Goal: Task Accomplishment & Management: Manage account settings

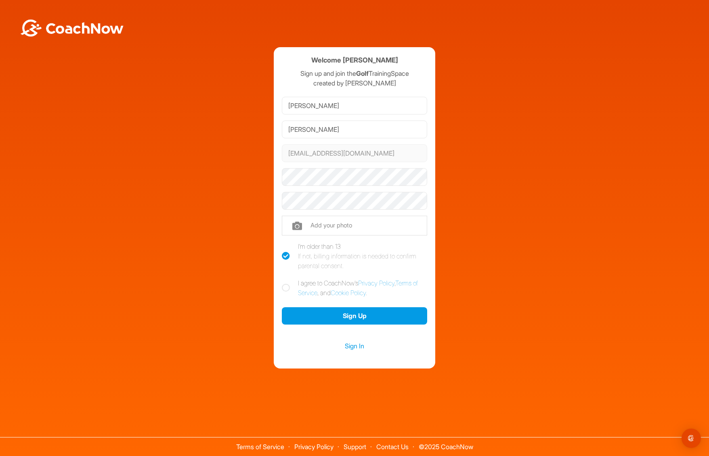
click at [536, 190] on div "Welcome [PERSON_NAME] Sign up and join the Golf TrainingSpace created by [PERSO…" at bounding box center [354, 208] width 700 height 322
click at [605, 207] on div "Welcome [PERSON_NAME] Sign up and join the Golf TrainingSpace created by [PERSO…" at bounding box center [354, 208] width 700 height 322
click at [312, 229] on input "file" at bounding box center [354, 225] width 145 height 19
type input "C:\fakepath\Golf-PartOfTheRetirementPlan.heic"
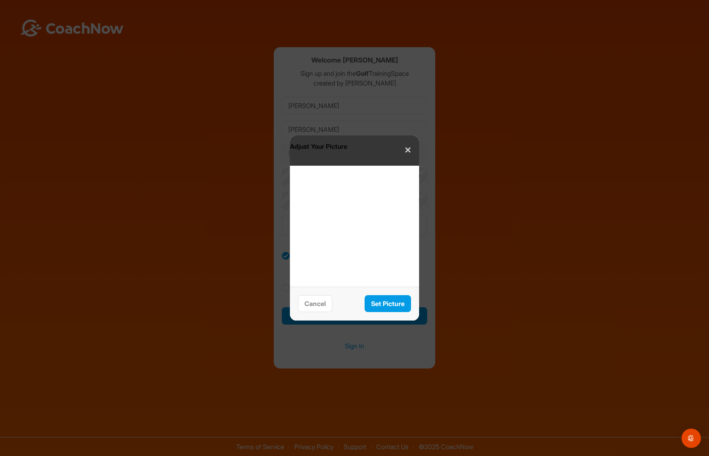
click at [404, 148] on button "✕" at bounding box center [408, 151] width 18 height 18
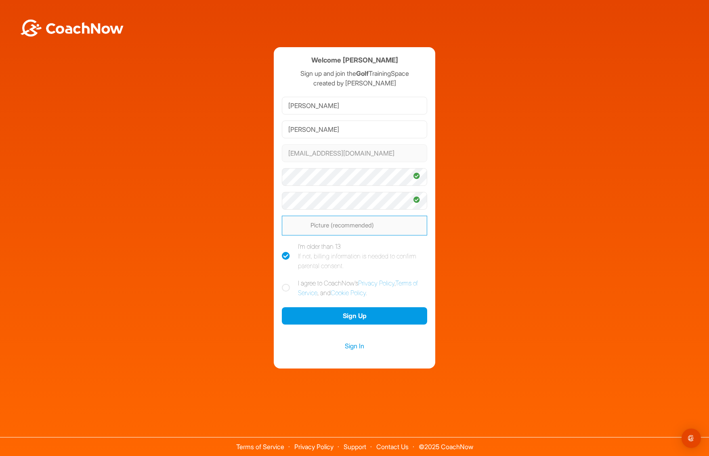
click at [359, 224] on input "file" at bounding box center [354, 225] width 145 height 19
click at [319, 229] on input "file" at bounding box center [354, 225] width 145 height 19
type input "C:\fakepath\Golf-PartOfTheRetirementPlan.jpg"
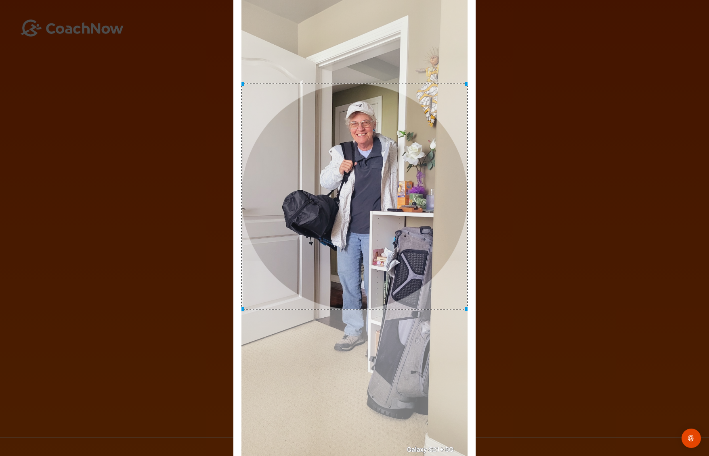
drag, startPoint x: 341, startPoint y: 283, endPoint x: 339, endPoint y: 254, distance: 29.6
click at [339, 254] on div at bounding box center [354, 197] width 226 height 226
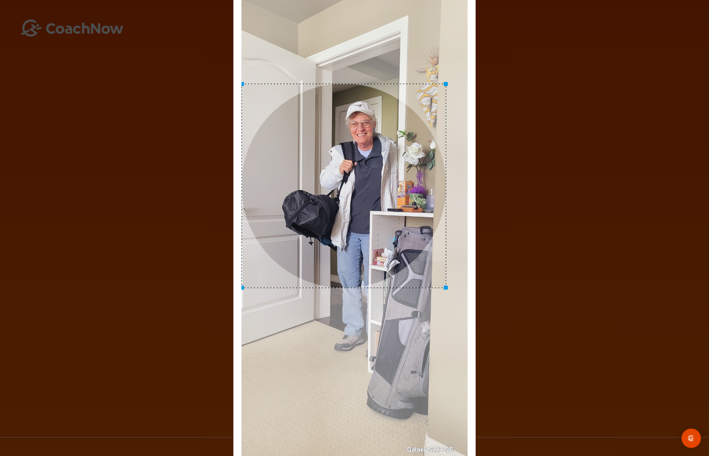
drag, startPoint x: 464, startPoint y: 307, endPoint x: 445, endPoint y: 303, distance: 20.2
click at [445, 303] on div at bounding box center [354, 226] width 226 height 502
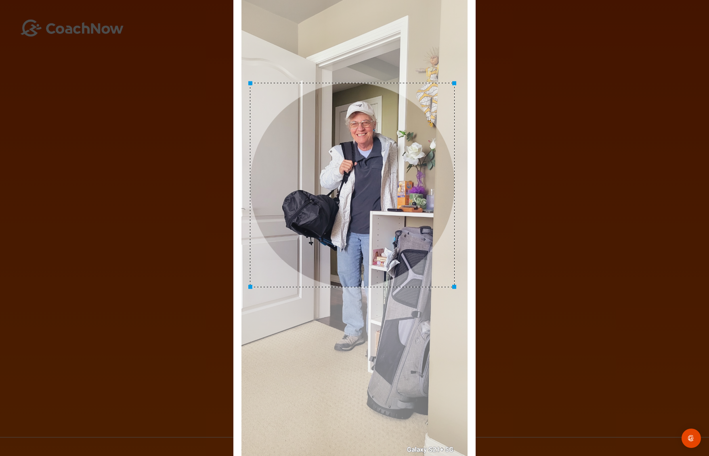
drag, startPoint x: 291, startPoint y: 169, endPoint x: 299, endPoint y: 168, distance: 8.5
click at [299, 168] on div at bounding box center [352, 185] width 205 height 205
click at [590, 323] on div "Adjust Your Picture ✕ Set Picture Cancel" at bounding box center [354, 228] width 709 height 456
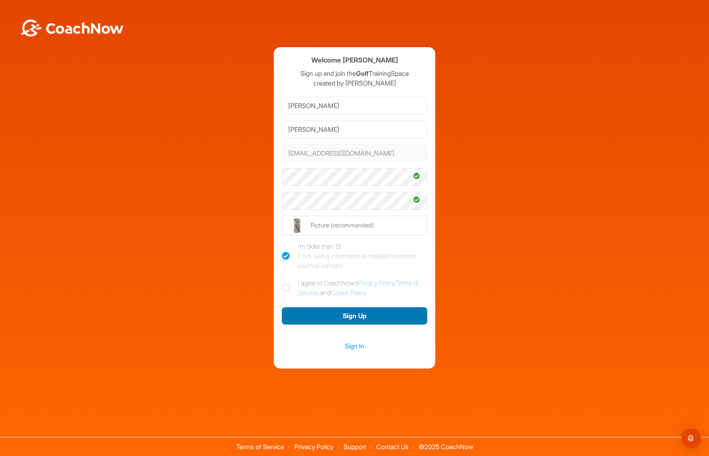
click at [338, 318] on button "Sign Up" at bounding box center [354, 315] width 145 height 17
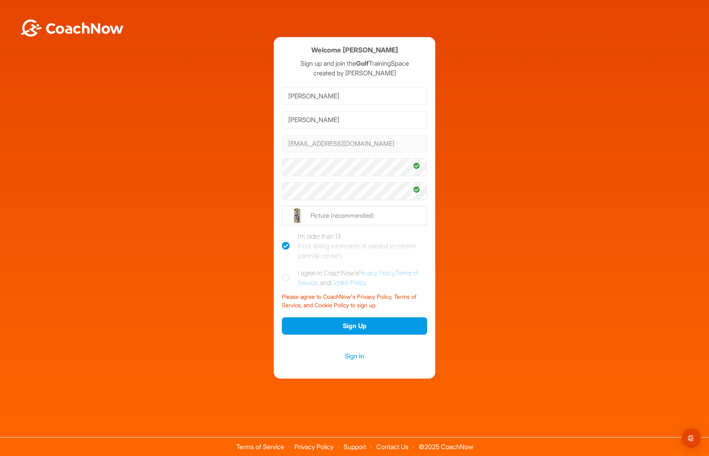
click at [286, 276] on icon at bounding box center [286, 278] width 8 height 8
click at [286, 274] on input "I agree to CoachNow's Privacy Policy , Terms of Service , and Cookie Policy ." at bounding box center [284, 270] width 5 height 5
checkbox input "true"
click at [356, 325] on button "Sign Up" at bounding box center [354, 326] width 145 height 17
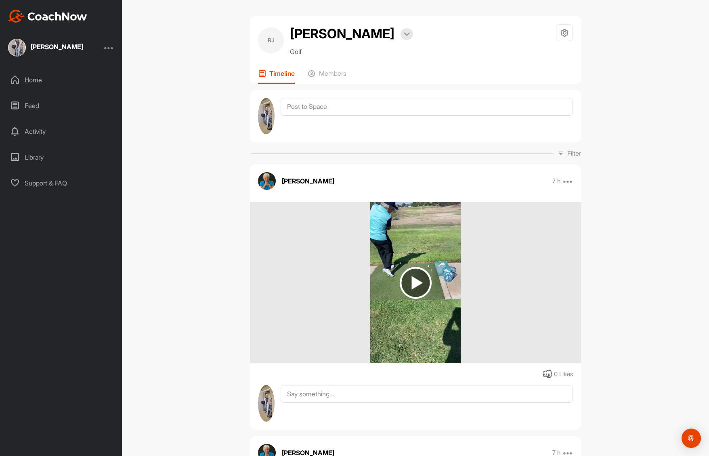
click at [649, 106] on div "RJ Rhonda Johnson Bookings Golf Space Settings Your Notifications Leave Space T…" at bounding box center [415, 228] width 587 height 456
click at [32, 157] on div "Library" at bounding box center [61, 157] width 114 height 20
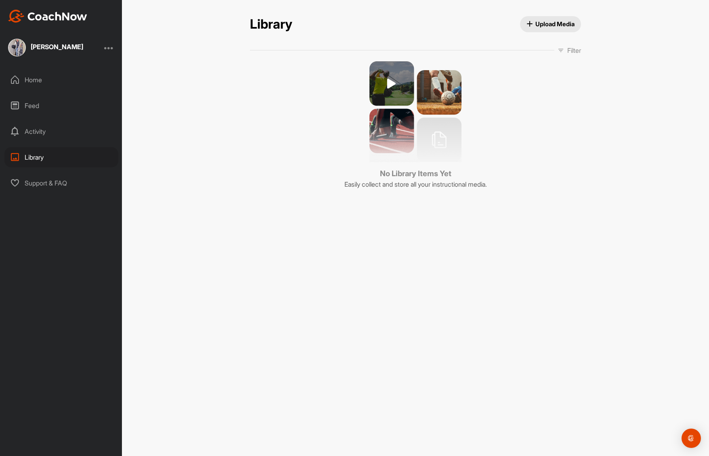
click at [33, 133] on div "Activity" at bounding box center [61, 131] width 114 height 20
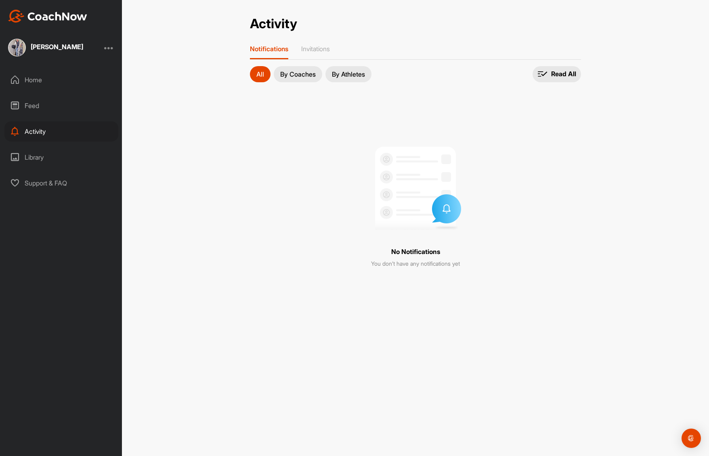
click at [33, 109] on div "Feed" at bounding box center [61, 106] width 114 height 20
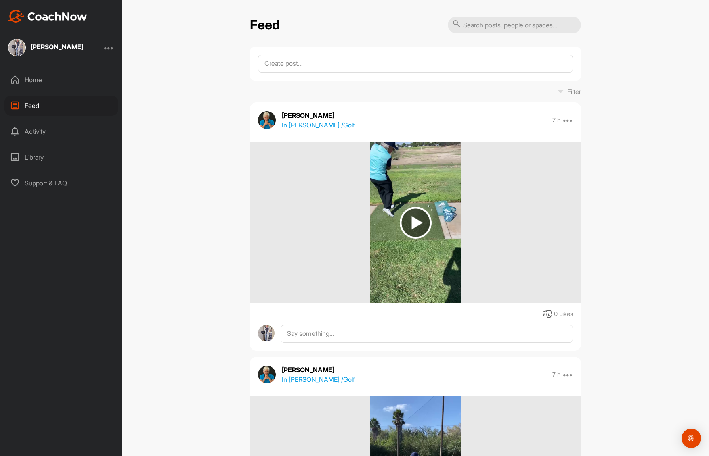
click at [408, 221] on img at bounding box center [415, 223] width 32 height 32
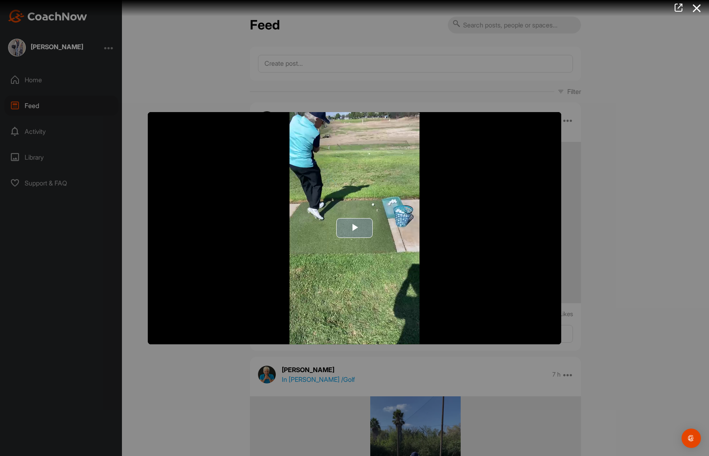
click at [354, 228] on span "Video Player" at bounding box center [354, 228] width 0 height 0
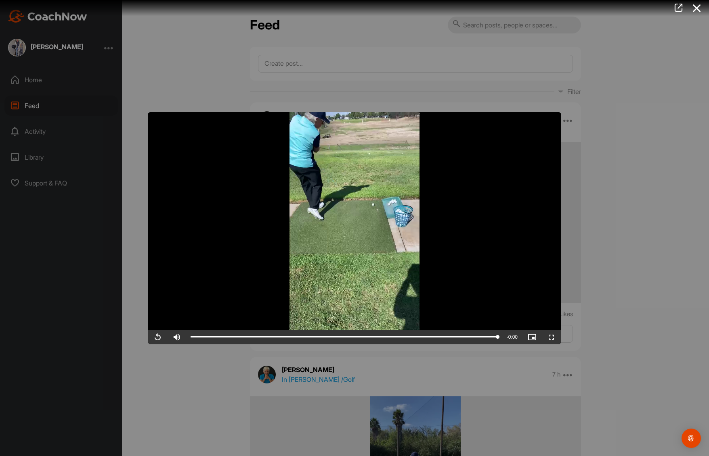
click at [659, 239] on div at bounding box center [354, 228] width 709 height 456
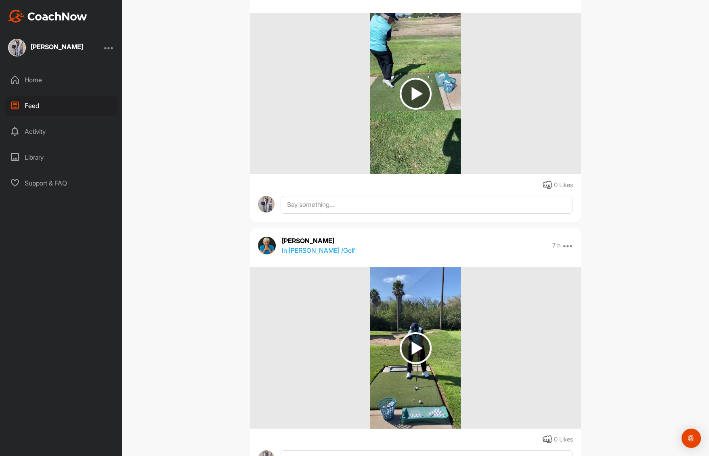
scroll to position [186, 0]
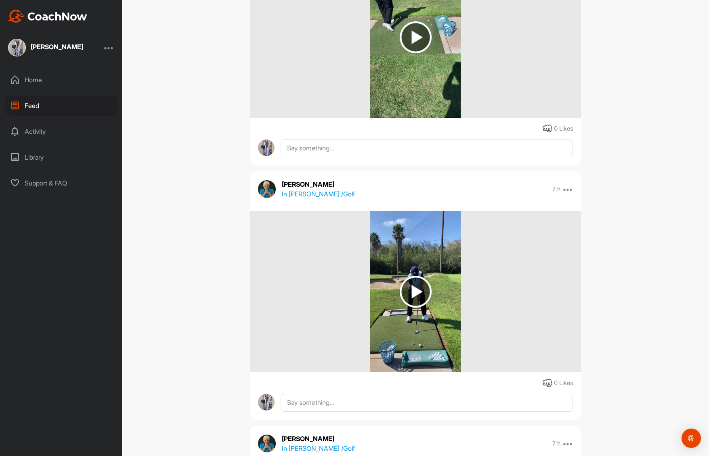
click at [414, 294] on img at bounding box center [415, 292] width 32 height 32
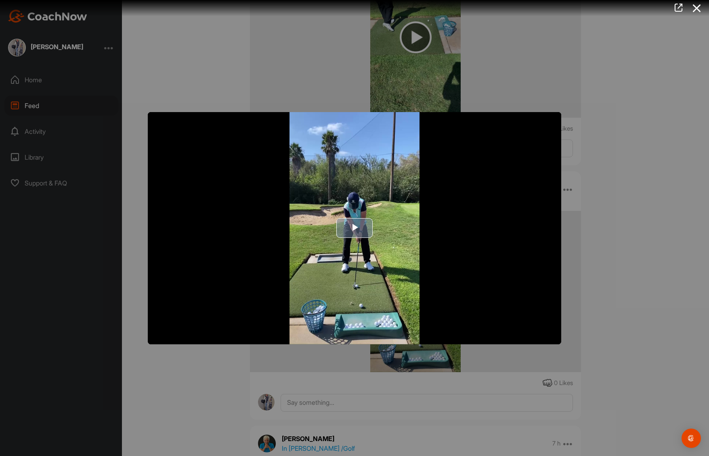
click at [354, 228] on span "Video Player" at bounding box center [354, 228] width 0 height 0
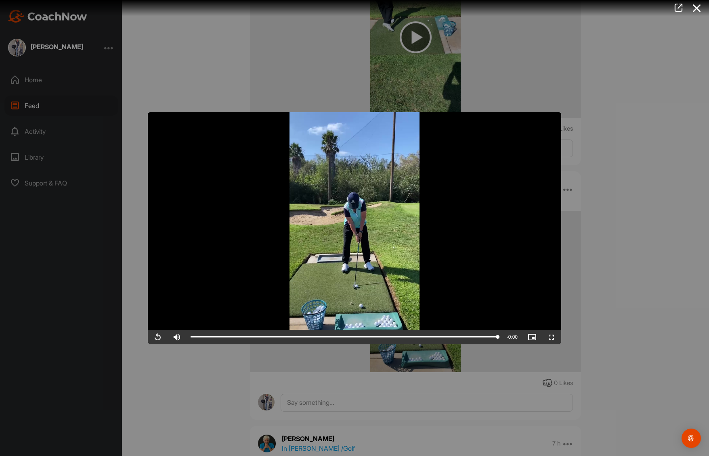
click at [671, 284] on div at bounding box center [354, 228] width 709 height 456
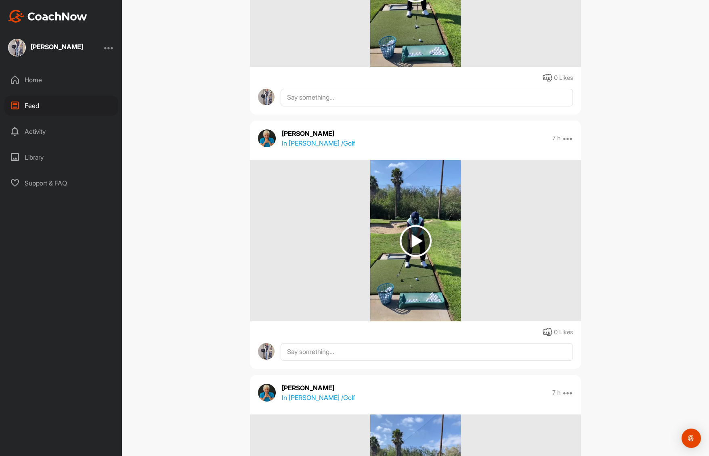
scroll to position [510, 0]
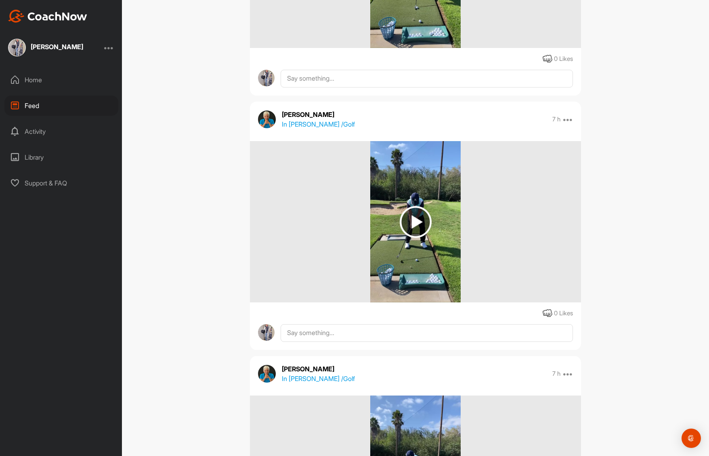
click at [409, 221] on img at bounding box center [415, 222] width 32 height 32
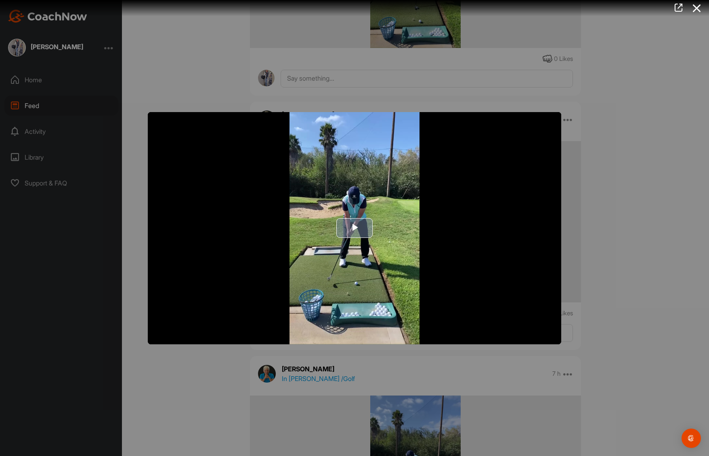
click at [354, 228] on span "Video Player" at bounding box center [354, 228] width 0 height 0
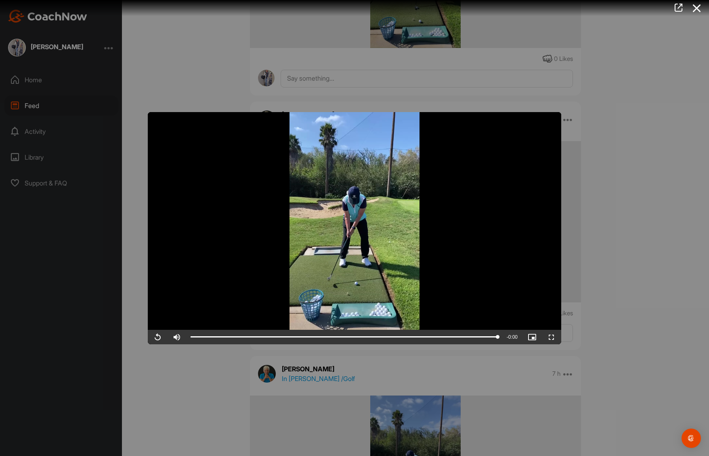
click at [644, 240] on div at bounding box center [354, 228] width 709 height 456
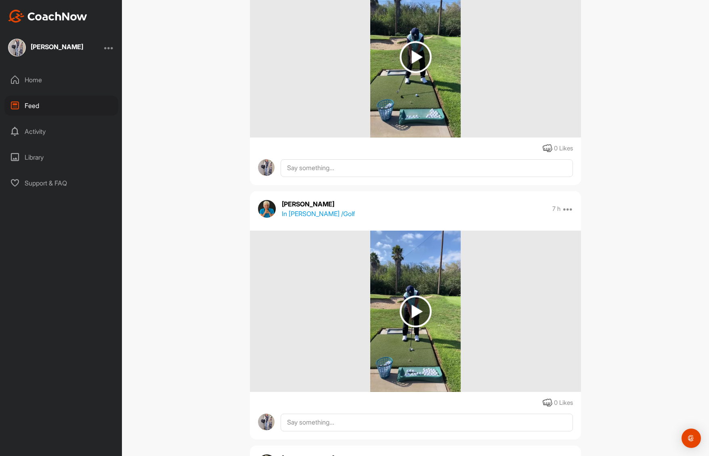
scroll to position [720, 0]
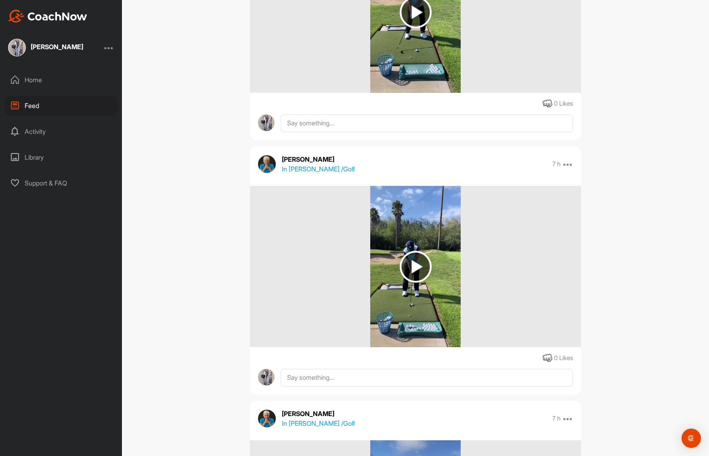
click at [412, 261] on img at bounding box center [415, 267] width 32 height 32
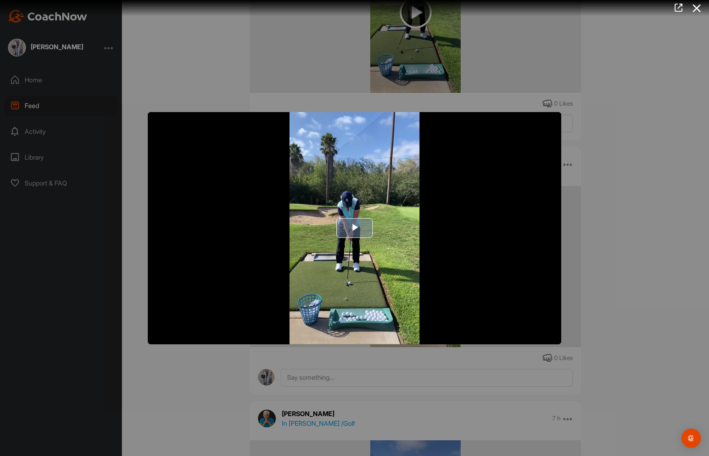
click at [354, 228] on span "Video Player" at bounding box center [354, 228] width 0 height 0
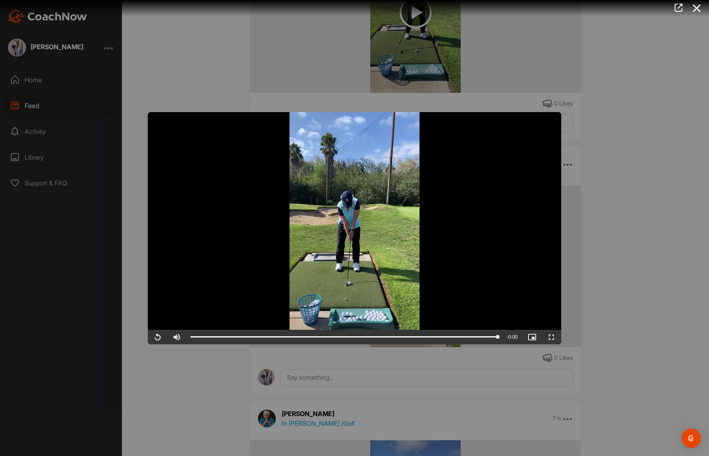
click at [675, 253] on div at bounding box center [354, 228] width 709 height 456
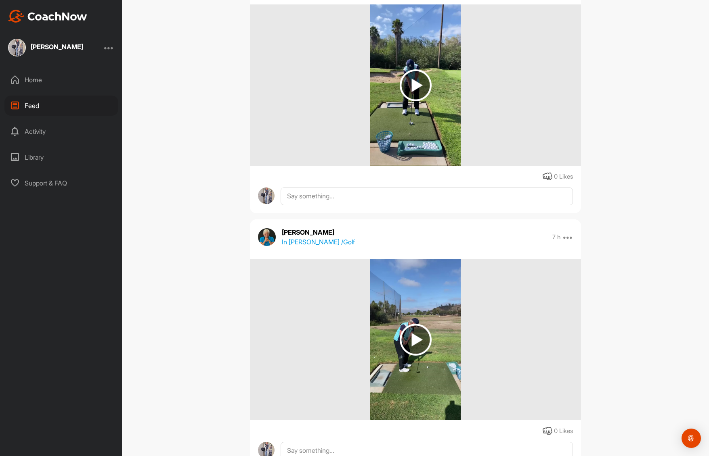
scroll to position [912, 0]
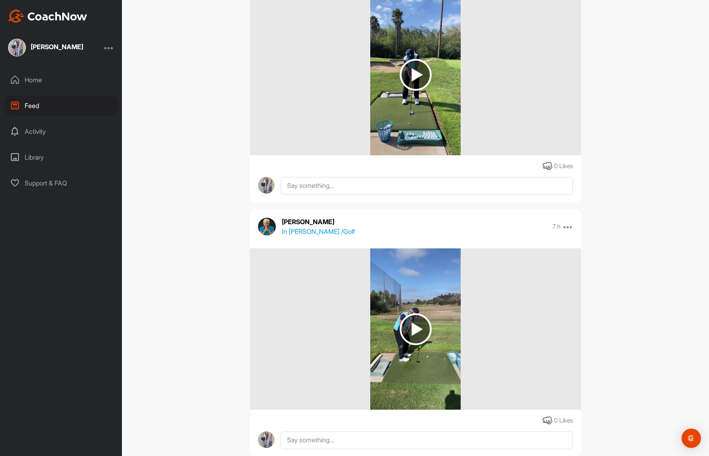
click at [405, 328] on img at bounding box center [415, 330] width 32 height 32
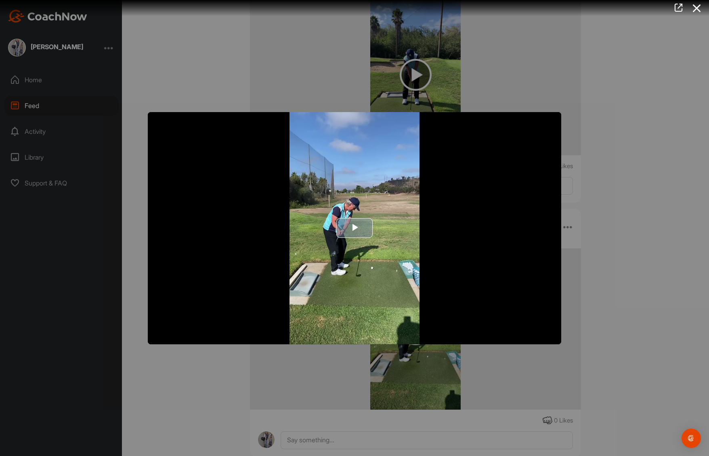
click at [354, 228] on span "Video Player" at bounding box center [354, 228] width 0 height 0
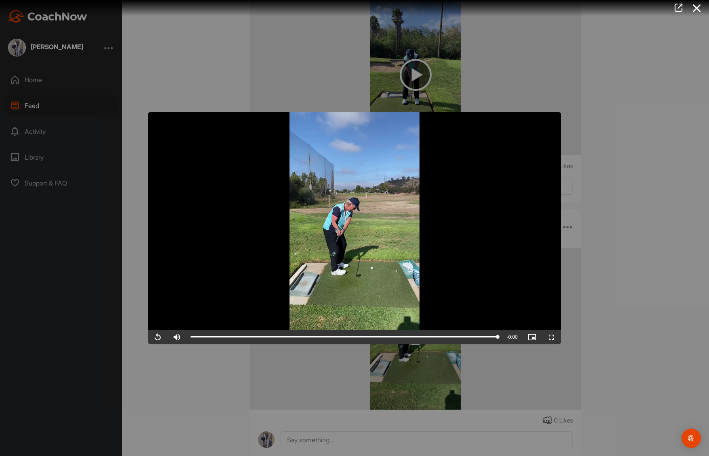
click at [636, 267] on div at bounding box center [354, 228] width 709 height 456
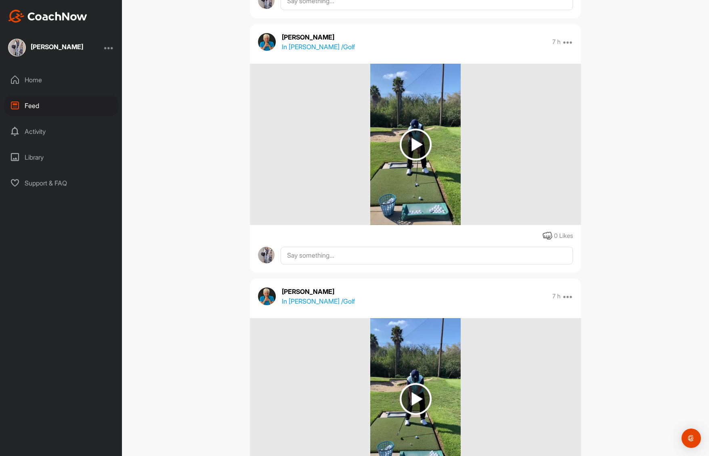
scroll to position [0, 0]
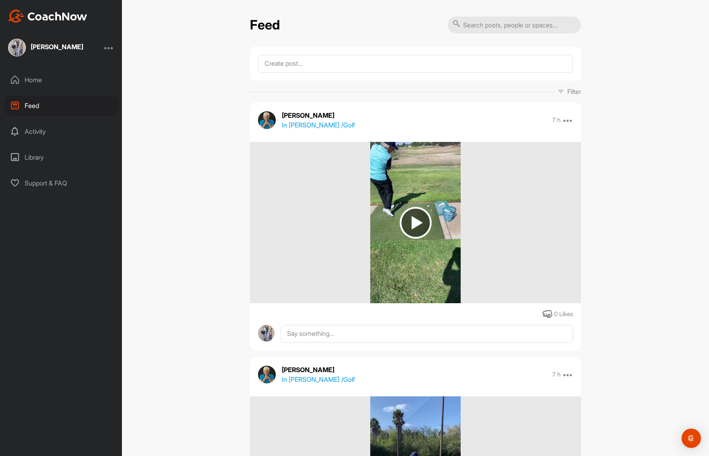
click at [562, 314] on div "0 Likes" at bounding box center [563, 314] width 19 height 9
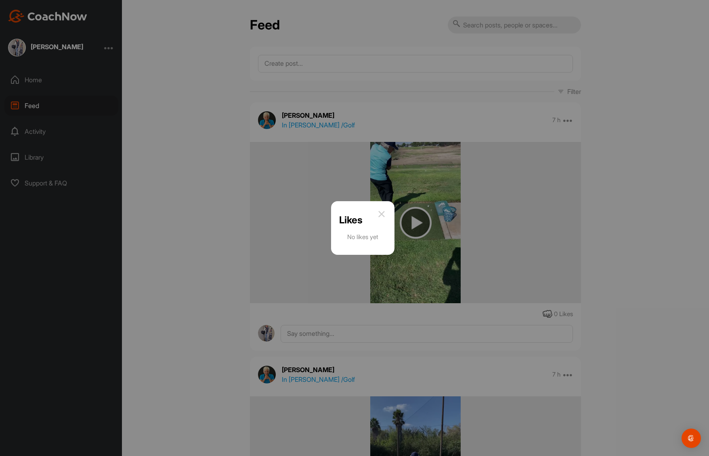
click at [383, 213] on img at bounding box center [381, 214] width 10 height 10
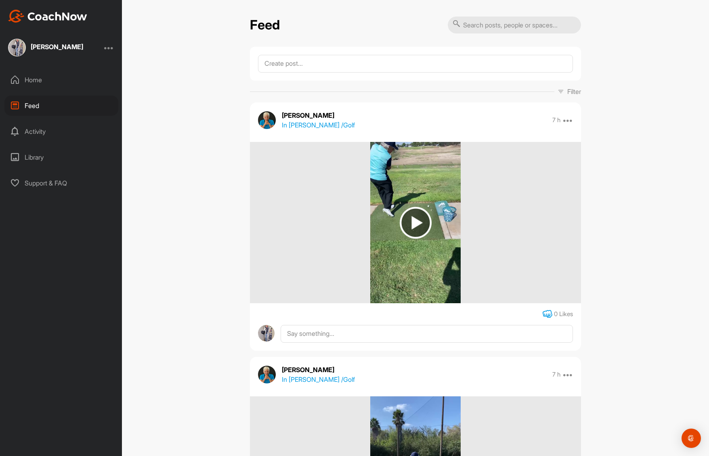
click at [542, 315] on icon at bounding box center [547, 314] width 10 height 10
click at [413, 228] on img at bounding box center [415, 223] width 32 height 32
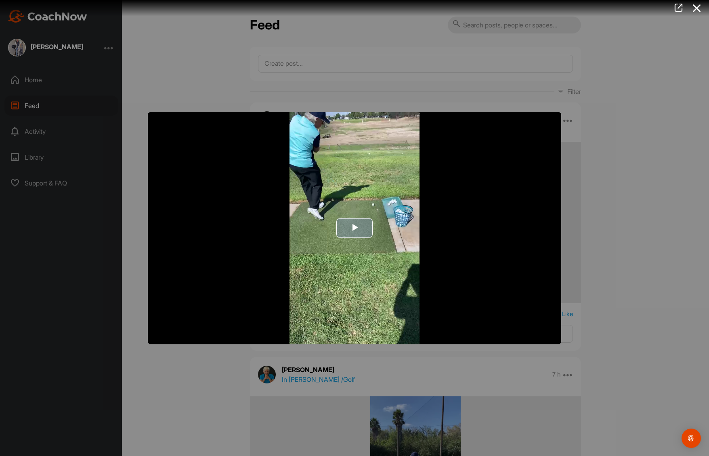
click at [354, 228] on span "Video Player" at bounding box center [354, 228] width 0 height 0
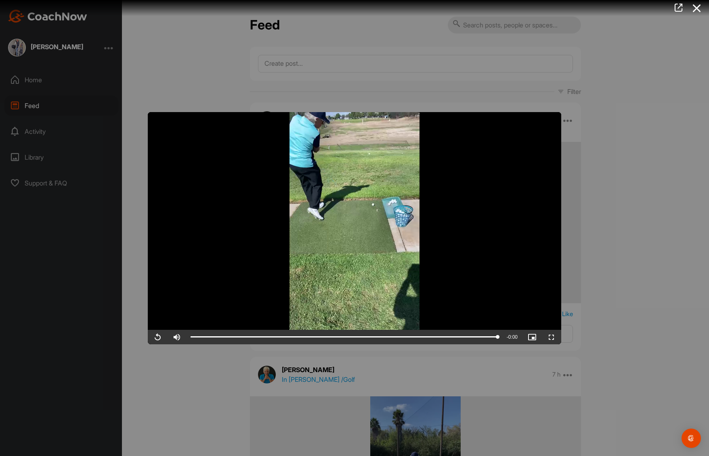
click at [676, 220] on div at bounding box center [354, 228] width 709 height 456
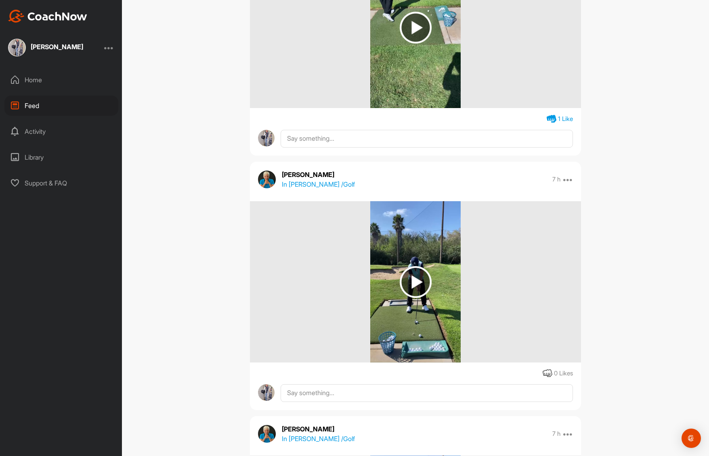
scroll to position [325, 0]
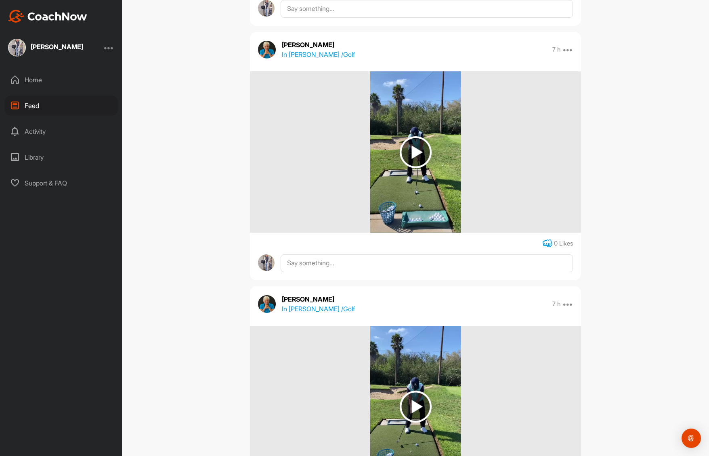
click at [543, 246] on icon at bounding box center [547, 244] width 10 height 10
click at [411, 155] on img at bounding box center [415, 152] width 32 height 32
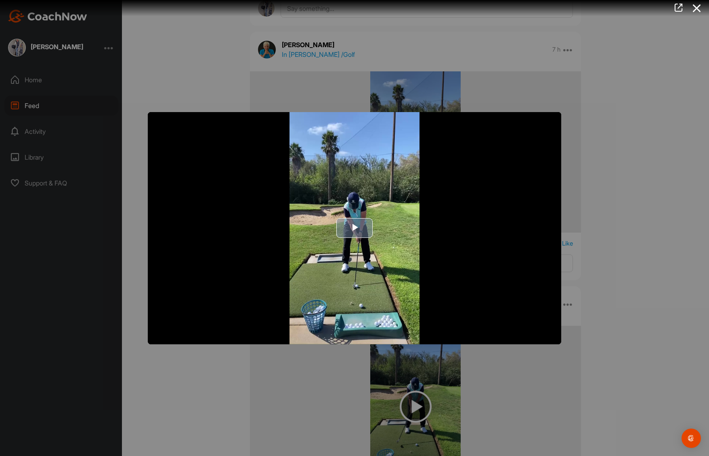
click at [354, 228] on span "Video Player" at bounding box center [354, 228] width 0 height 0
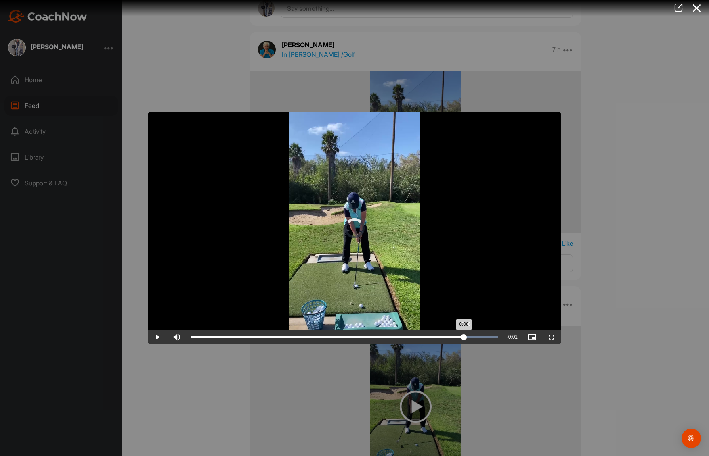
drag, startPoint x: 484, startPoint y: 338, endPoint x: 498, endPoint y: 333, distance: 14.9
click at [496, 333] on div "Loaded : 100.00% 0:08 0:08" at bounding box center [343, 337] width 315 height 15
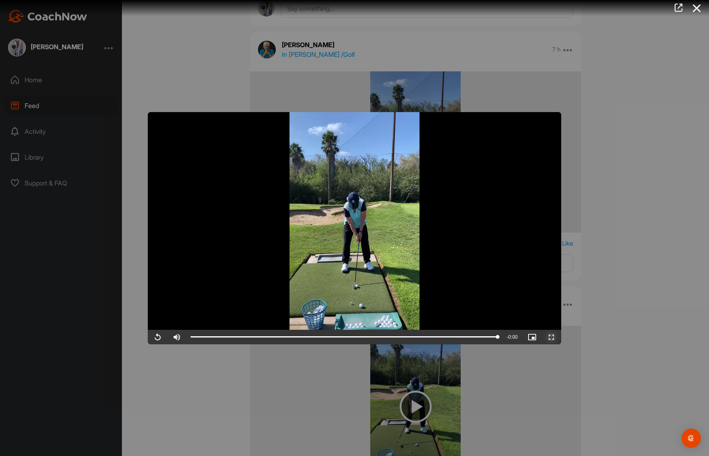
click at [552, 337] on span "Video Player" at bounding box center [550, 337] width 19 height 0
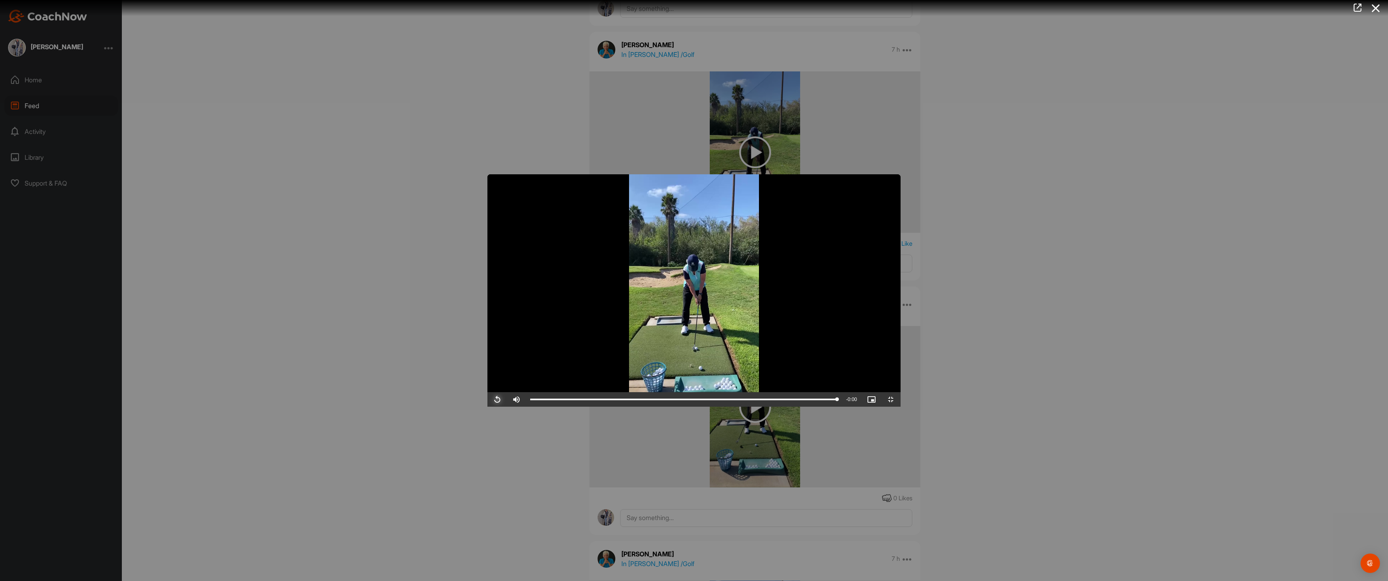
click at [487, 399] on span "Video Player" at bounding box center [496, 399] width 19 height 0
click at [526, 407] on div "Loaded : 100.00% 0:00 0:09" at bounding box center [683, 399] width 315 height 15
click at [526, 407] on div "Loaded : 100.00% 0:00 0:00" at bounding box center [683, 399] width 315 height 15
click at [526, 407] on div "Loaded : 100.00% 0:01 0:00" at bounding box center [683, 399] width 315 height 15
click at [526, 407] on div "Loaded : 100.00% 0:01 0:01" at bounding box center [683, 399] width 315 height 15
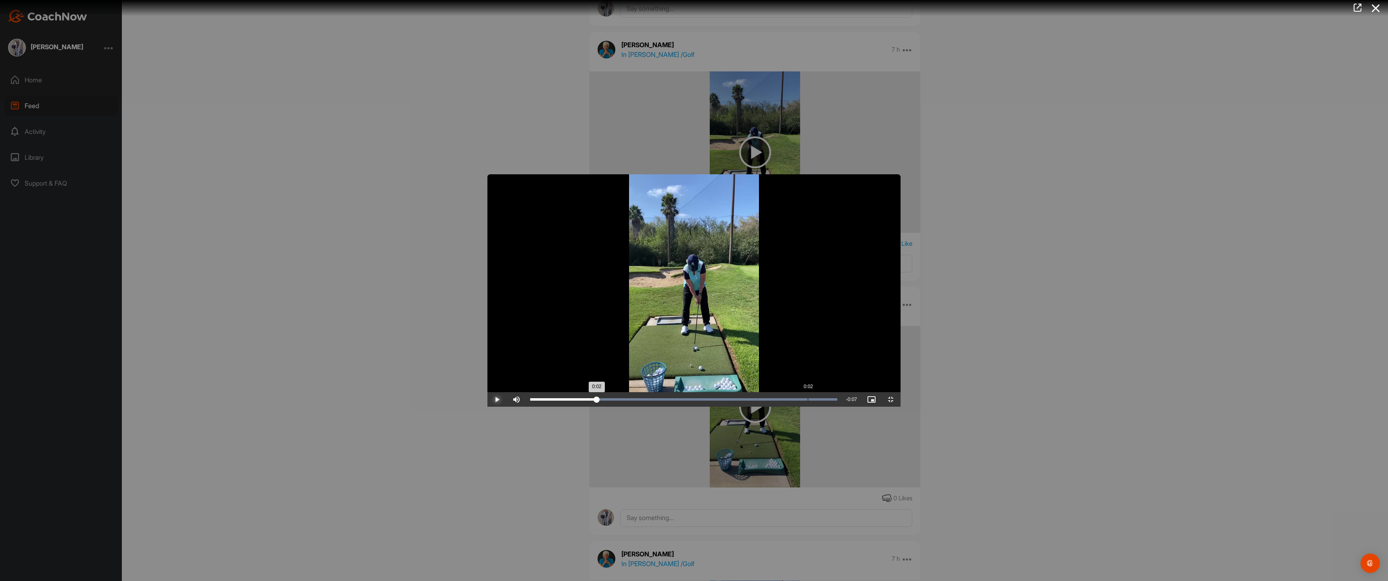
click at [530, 401] on div "Loaded : 100.00% 0:02 0:02" at bounding box center [683, 399] width 307 height 2
click at [526, 407] on div "Loaded : 100.00% 0:02 0:02" at bounding box center [683, 399] width 315 height 15
click at [526, 407] on div "Loaded : 100.00% 0:03 0:02" at bounding box center [683, 399] width 315 height 15
click at [530, 401] on div "Loaded : 100.00% 0:03 0:03" at bounding box center [683, 399] width 307 height 2
click at [536, 401] on div "Loaded : 100.00% 0:03 0:03" at bounding box center [683, 399] width 307 height 2
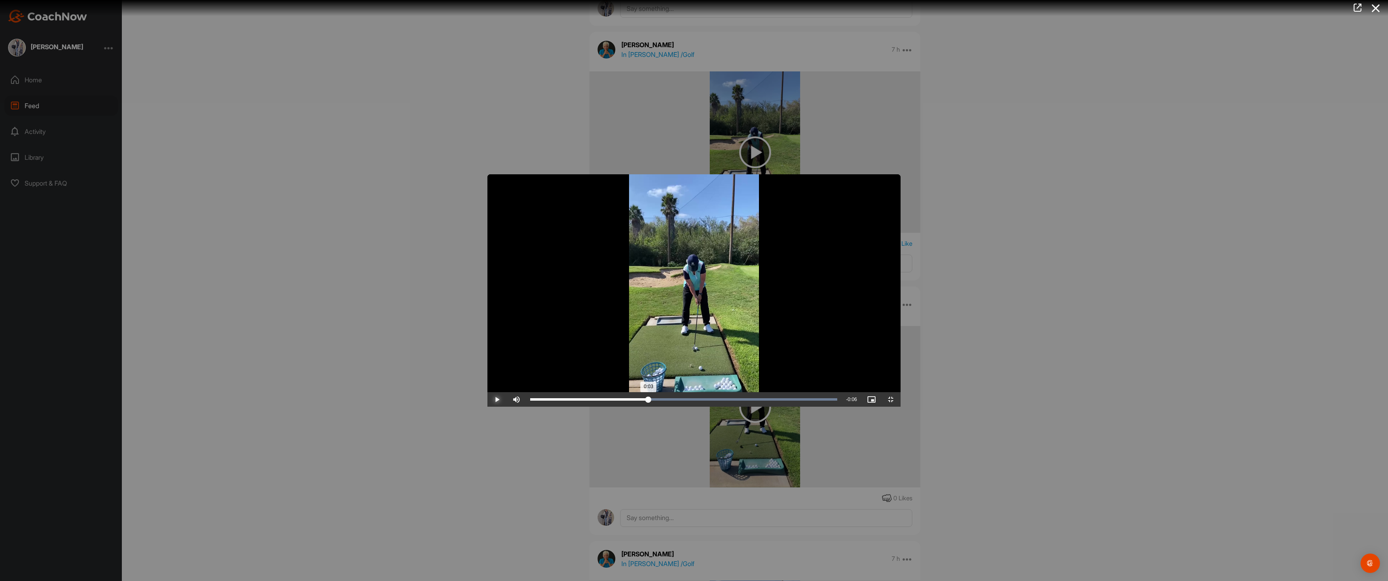
click at [579, 401] on div "Loaded : 100.00% 0:04 0:03" at bounding box center [683, 399] width 307 height 2
click at [638, 401] on div "Loaded : 100.00% 0:04 0:04" at bounding box center [683, 399] width 307 height 2
click at [680, 407] on div "Loaded : 100.00% 0:04 0:04" at bounding box center [683, 399] width 315 height 15
click at [708, 401] on div "Loaded : 100.00% 0:05 0:04" at bounding box center [683, 399] width 307 height 2
click at [708, 401] on div "Loaded : 100.00% 0:05 0:05" at bounding box center [683, 399] width 307 height 2
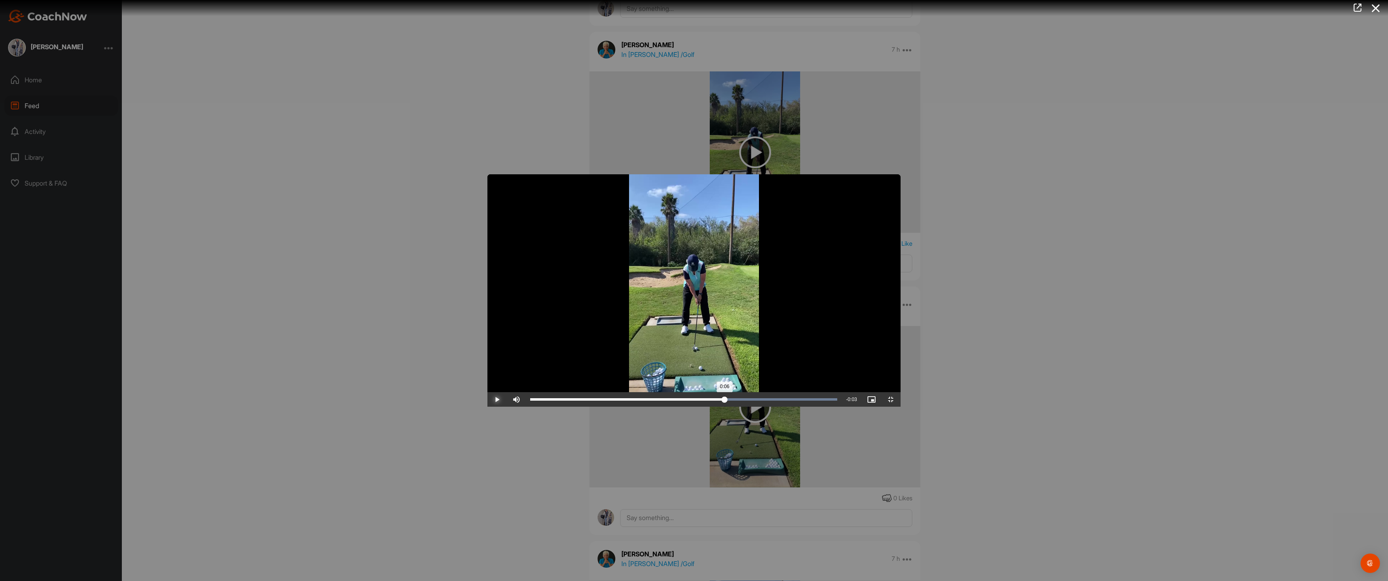
click at [708, 407] on div "Loaded : 100.00% 0:06 0:06" at bounding box center [683, 399] width 315 height 15
click at [708, 401] on div "Loaded : 100.00% 0:06 0:06" at bounding box center [683, 399] width 307 height 2
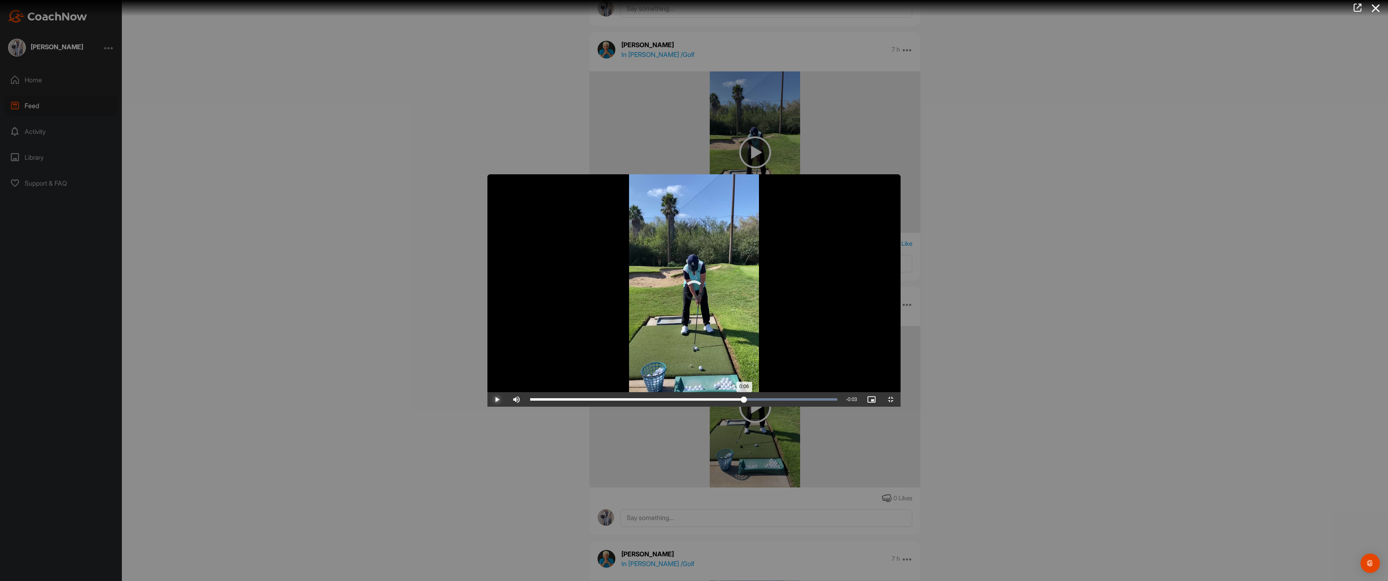
click at [708, 401] on div "Loaded : 100.00% 0:06 0:06" at bounding box center [683, 399] width 307 height 2
click at [708, 401] on div "Loaded : 100.00% 0:07 0:06" at bounding box center [683, 399] width 307 height 2
click at [708, 407] on div "Loaded : 100.00% 0:07 0:07" at bounding box center [683, 399] width 315 height 15
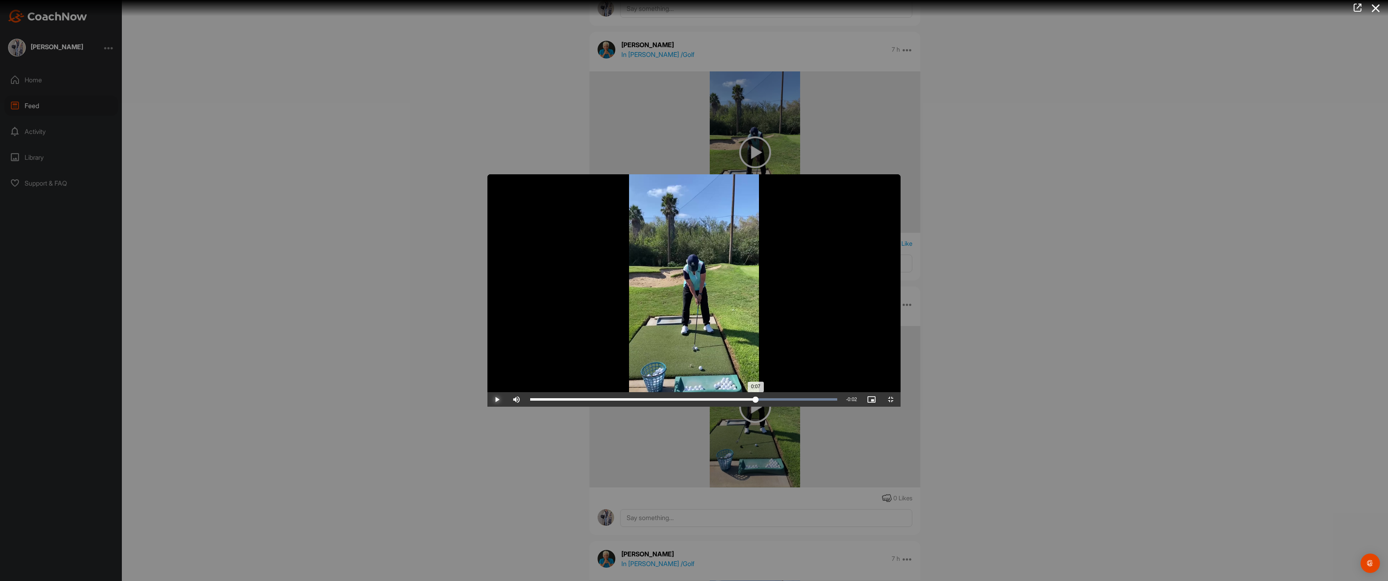
click at [708, 401] on div "Loaded : 100.00% 0:07 0:07" at bounding box center [683, 399] width 307 height 2
click at [708, 407] on div "Loaded : 100.00% 0:07 0:07" at bounding box center [683, 399] width 315 height 15
click at [708, 407] on div "Loaded : 100.00% 0:06 0:07" at bounding box center [683, 399] width 315 height 15
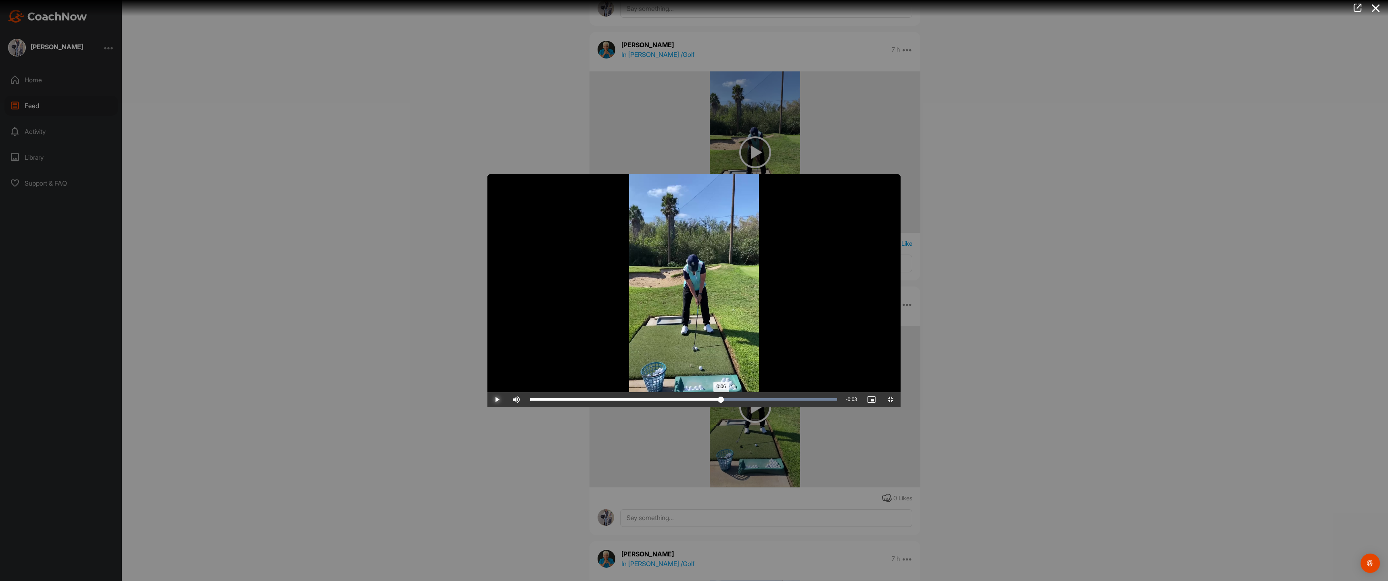
click at [708, 407] on div "Loaded : 100.00% 0:06 0:06" at bounding box center [683, 399] width 315 height 15
click at [708, 401] on div "Loaded : 100.00% 0:05 0:06" at bounding box center [683, 399] width 307 height 2
drag, startPoint x: 760, startPoint y: 574, endPoint x: 1166, endPoint y: 570, distance: 405.9
click at [708, 401] on div "0:08" at bounding box center [661, 399] width 263 height 2
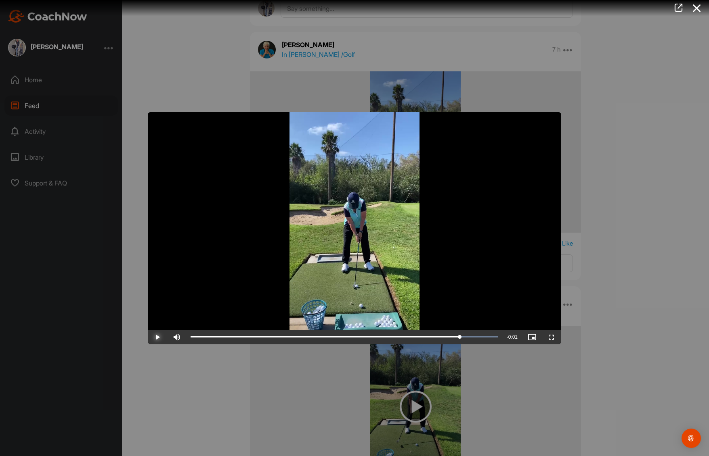
click at [155, 337] on span "Video Player" at bounding box center [157, 337] width 19 height 0
click at [673, 361] on div at bounding box center [354, 228] width 709 height 456
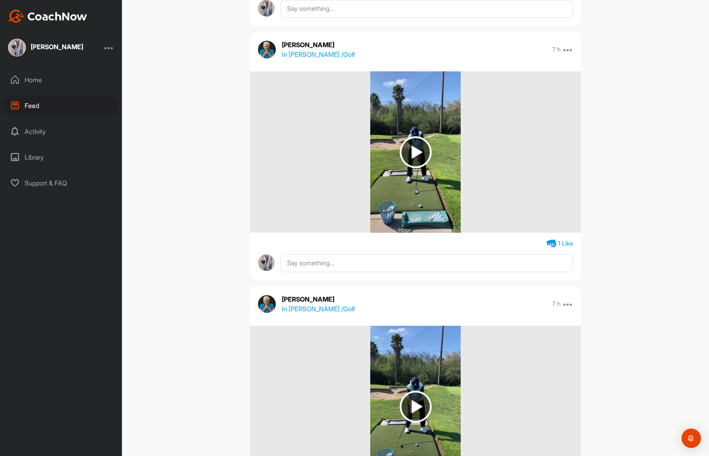
click at [31, 83] on div "Home" at bounding box center [61, 80] width 114 height 20
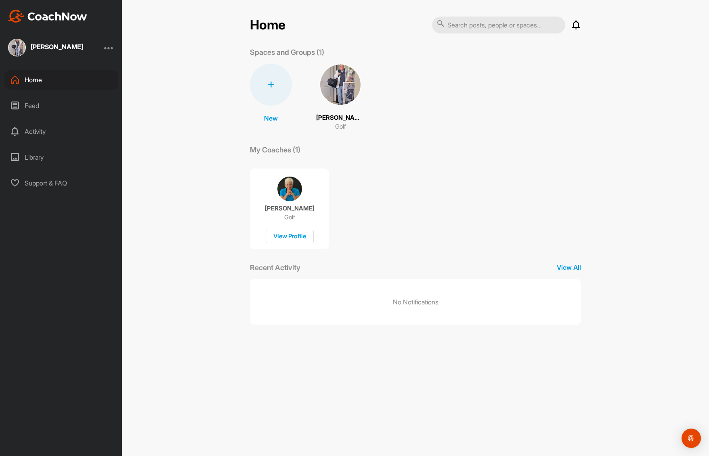
click at [344, 88] on img at bounding box center [340, 85] width 42 height 42
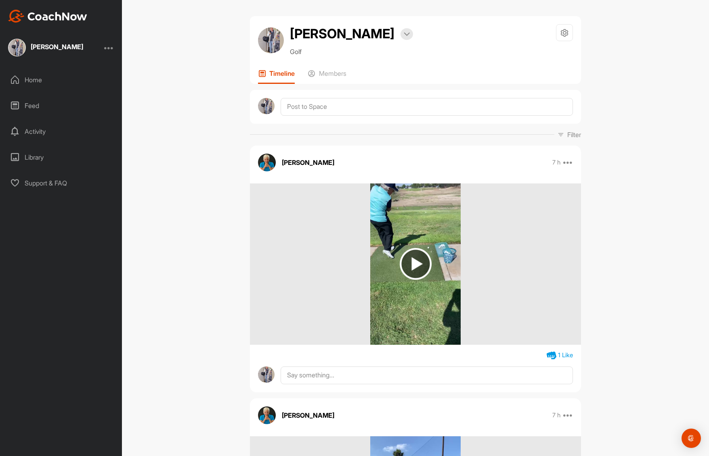
click at [36, 80] on div "Home" at bounding box center [61, 80] width 114 height 20
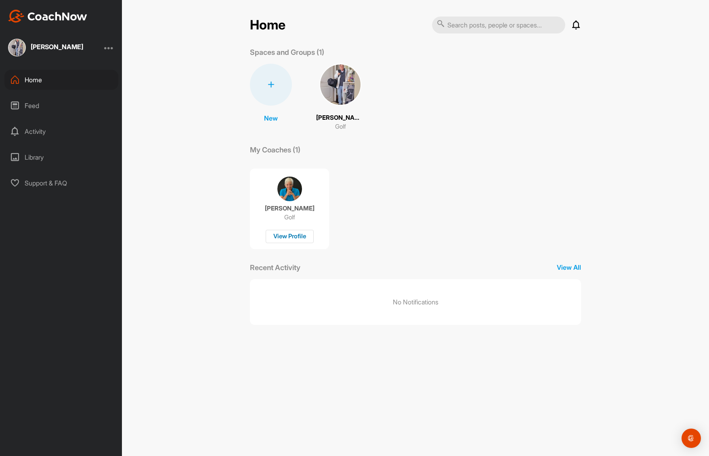
click at [292, 238] on div "View Profile" at bounding box center [290, 236] width 48 height 13
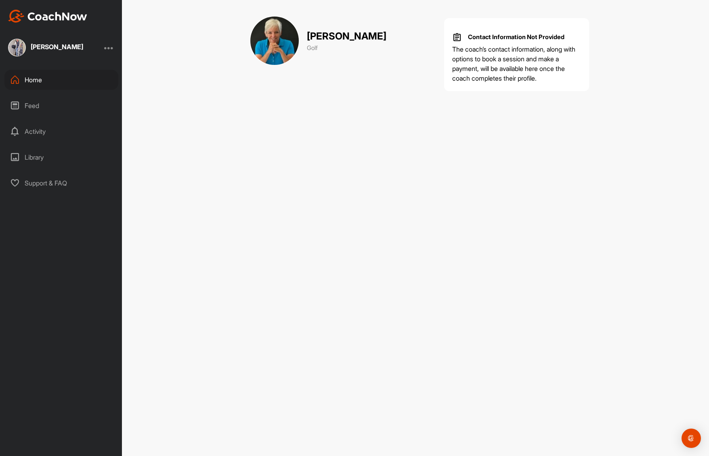
click at [31, 103] on div "Feed" at bounding box center [61, 106] width 114 height 20
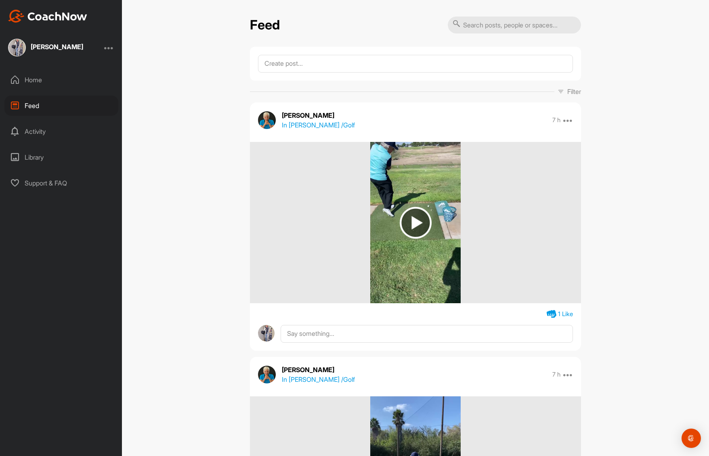
click at [37, 127] on div "Activity" at bounding box center [61, 131] width 114 height 20
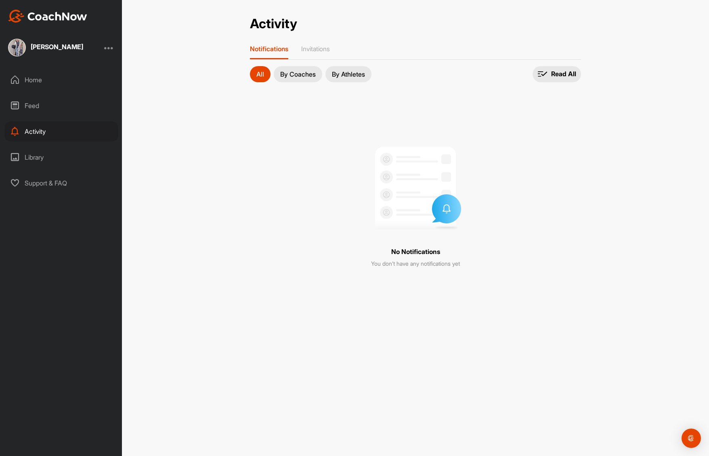
click at [291, 74] on p "By Coaches" at bounding box center [298, 74] width 36 height 6
click at [343, 75] on p "By Athletes" at bounding box center [348, 74] width 33 height 6
click at [261, 76] on p "All" at bounding box center [260, 74] width 8 height 6
click at [32, 155] on div "Library" at bounding box center [61, 157] width 114 height 20
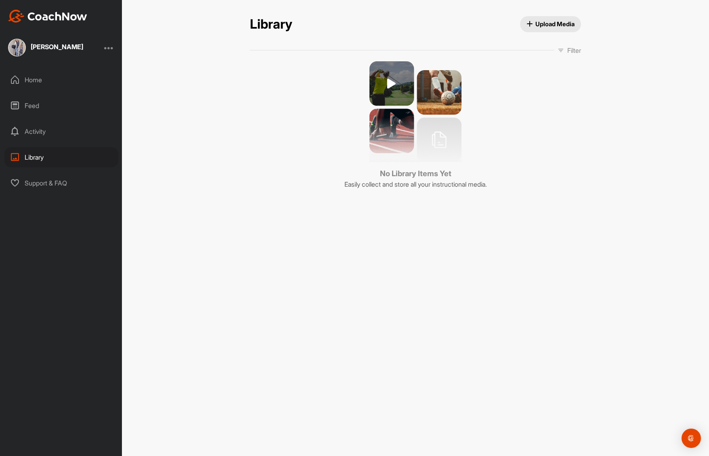
click at [46, 183] on div "Support & FAQ" at bounding box center [61, 183] width 114 height 20
click at [108, 48] on div at bounding box center [109, 48] width 10 height 10
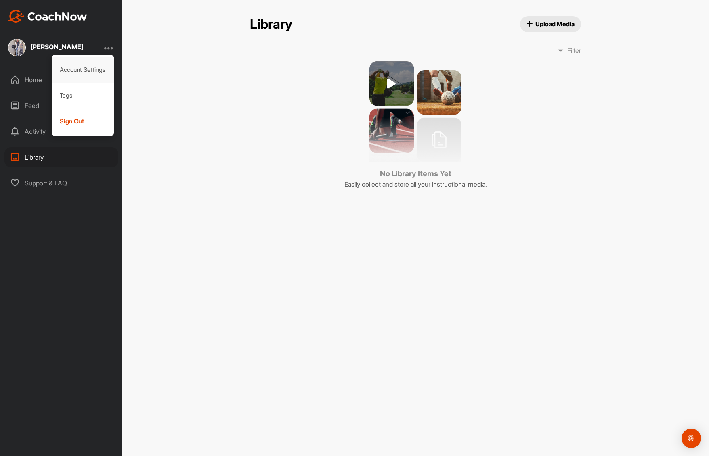
click at [86, 69] on div "Account Settings" at bounding box center [83, 70] width 63 height 26
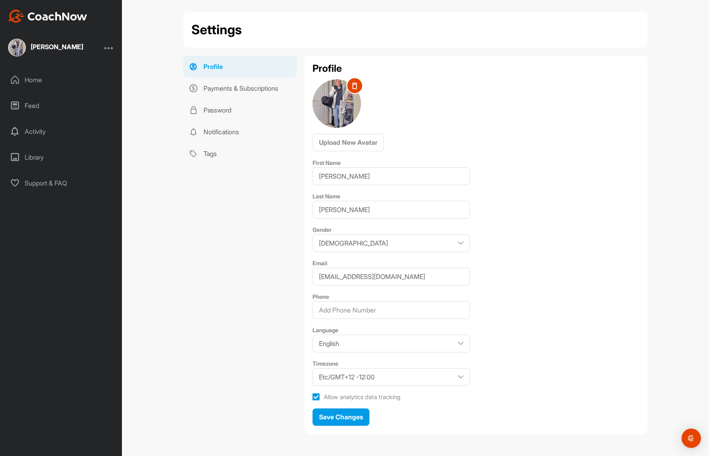
scroll to position [7, 0]
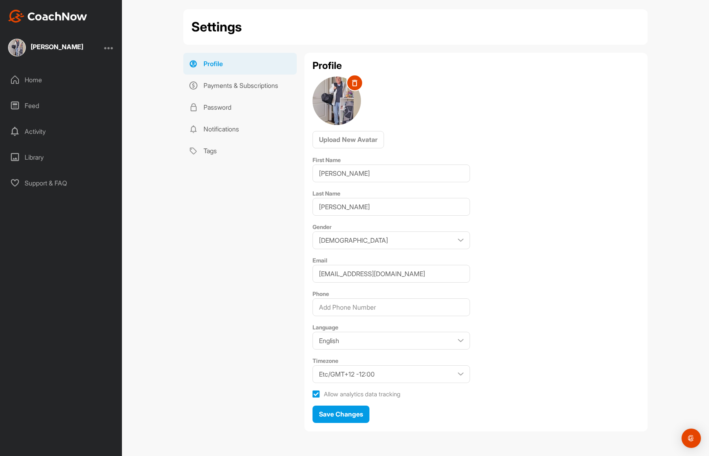
click at [312, 395] on icon at bounding box center [315, 395] width 7 height 8
click at [312, 395] on input "Allow analytics data tracking" at bounding box center [314, 391] width 5 height 5
checkbox input "false"
click at [223, 85] on link "Payments & Subscriptions" at bounding box center [239, 86] width 113 height 22
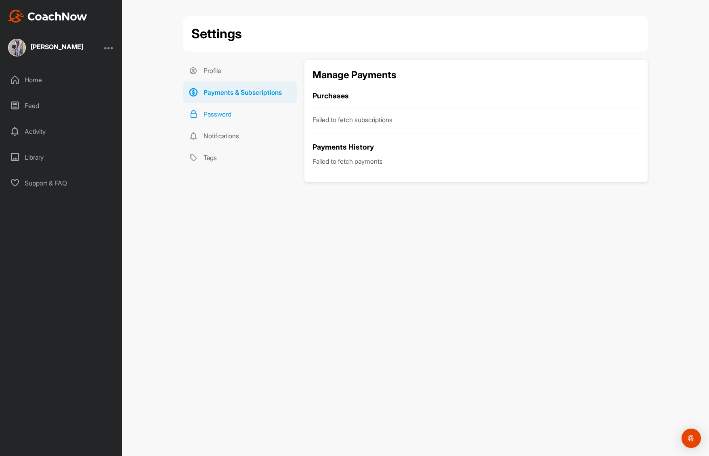
click at [218, 114] on link "Password" at bounding box center [239, 114] width 113 height 22
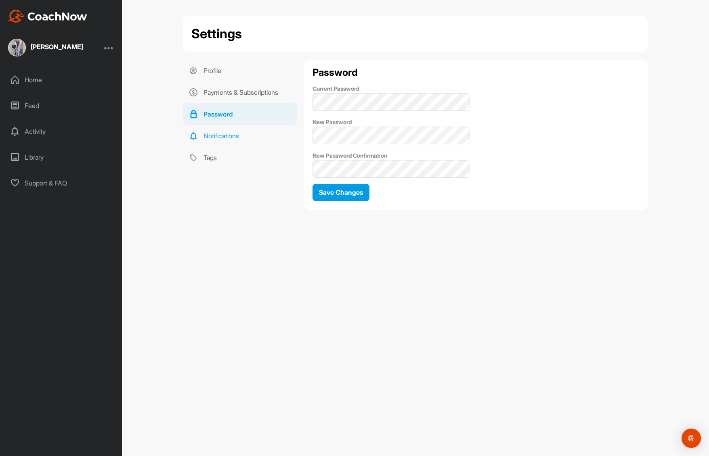
click at [221, 136] on link "Notifications" at bounding box center [239, 136] width 113 height 22
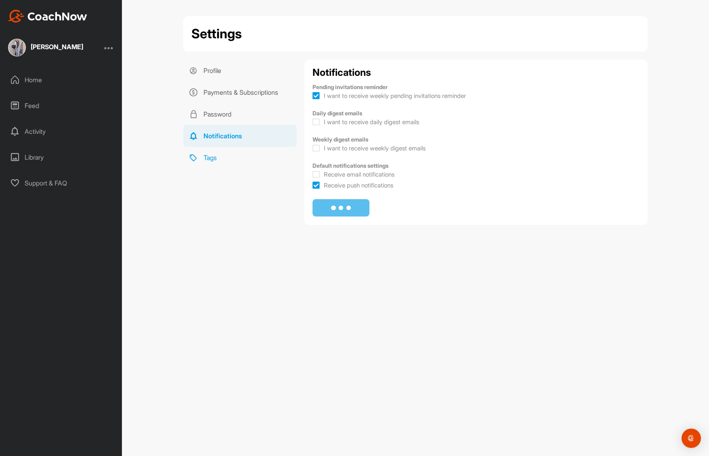
checkbox input "true"
click at [207, 159] on link "Tags" at bounding box center [239, 158] width 113 height 22
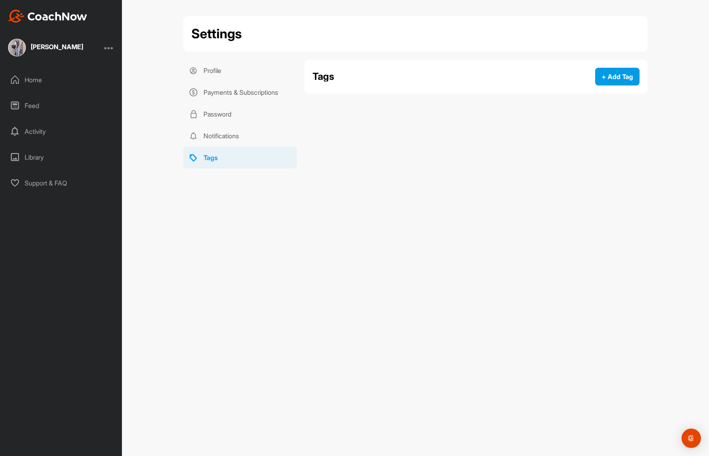
click at [33, 83] on div "Home" at bounding box center [61, 80] width 114 height 20
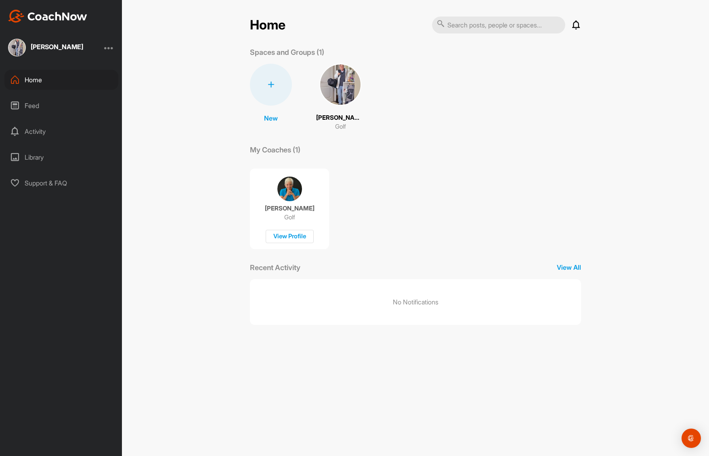
click at [107, 46] on div at bounding box center [109, 48] width 10 height 10
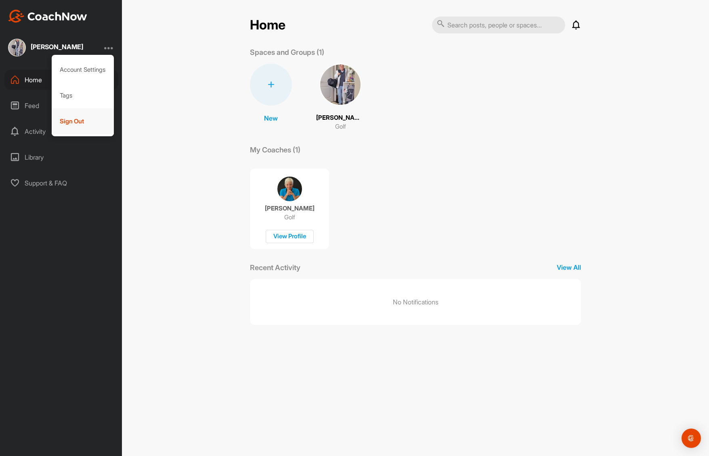
click at [79, 125] on div "Sign Out" at bounding box center [83, 122] width 63 height 26
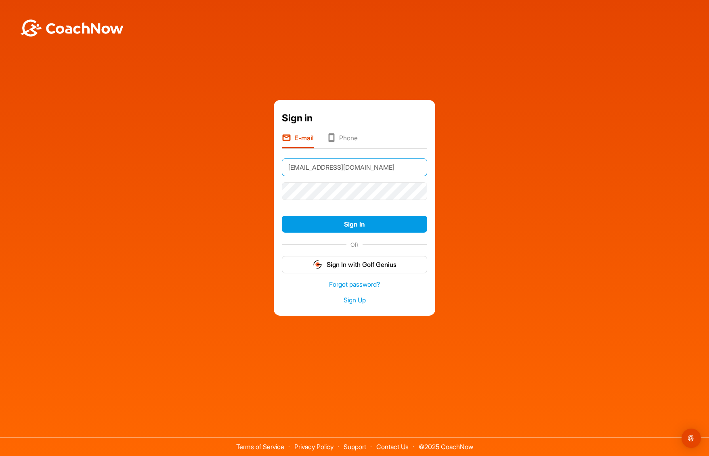
click at [282, 159] on div at bounding box center [282, 159] width 0 height 0
type input "[EMAIL_ADDRESS][DOMAIN_NAME]"
click at [347, 223] on button "Sign In" at bounding box center [354, 224] width 145 height 17
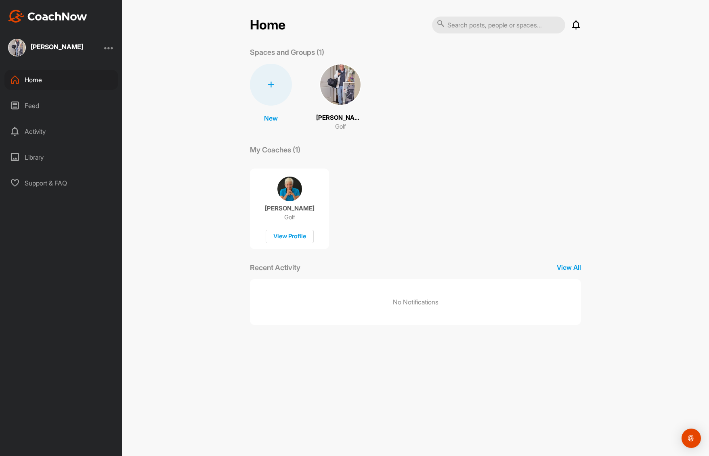
click at [105, 45] on div "[PERSON_NAME]" at bounding box center [61, 48] width 122 height 18
click at [106, 45] on div at bounding box center [109, 48] width 10 height 10
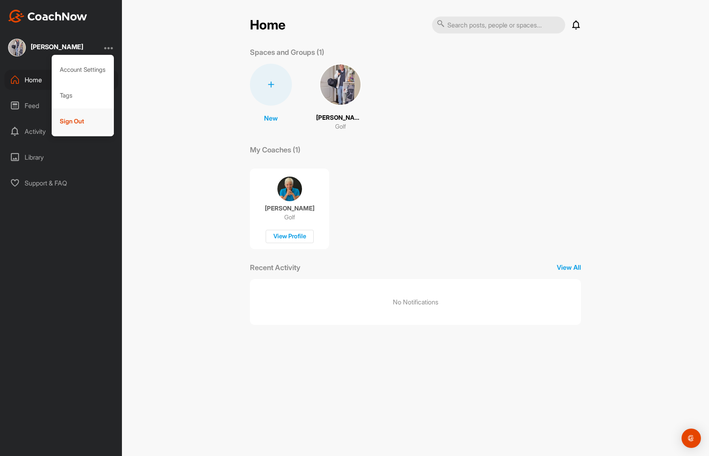
click at [83, 123] on div "Sign Out" at bounding box center [83, 122] width 63 height 26
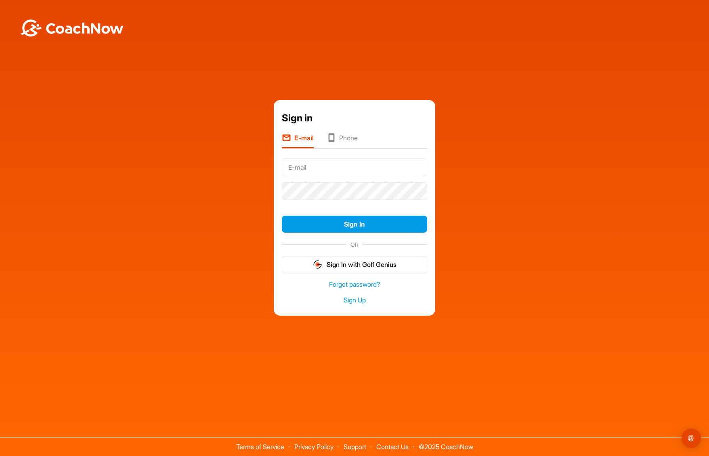
type input "[EMAIL_ADDRESS][DOMAIN_NAME]"
